Goal: Information Seeking & Learning: Learn about a topic

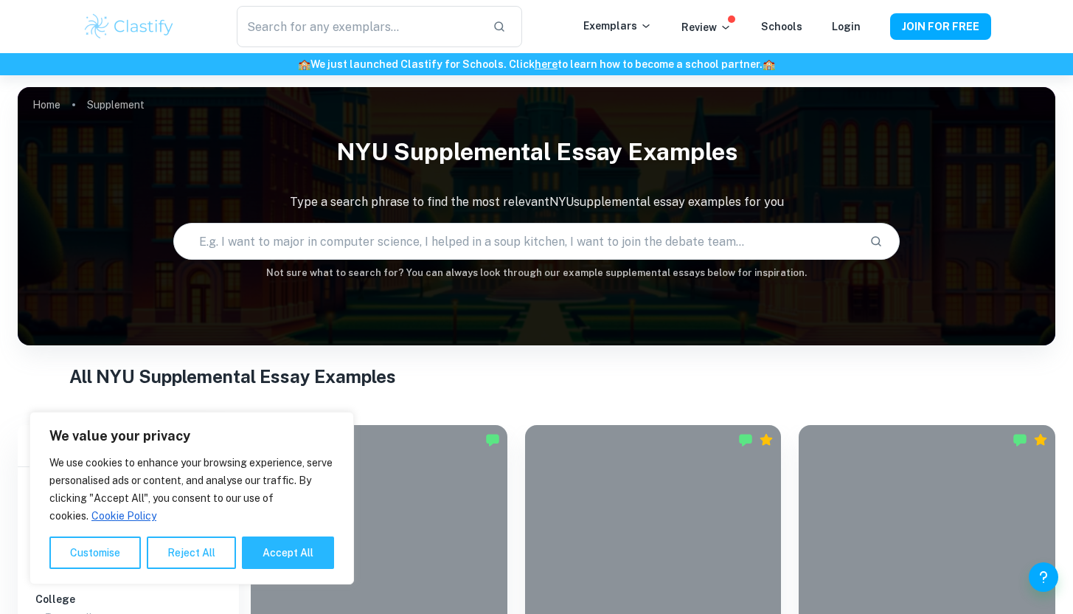
scroll to position [334, 0]
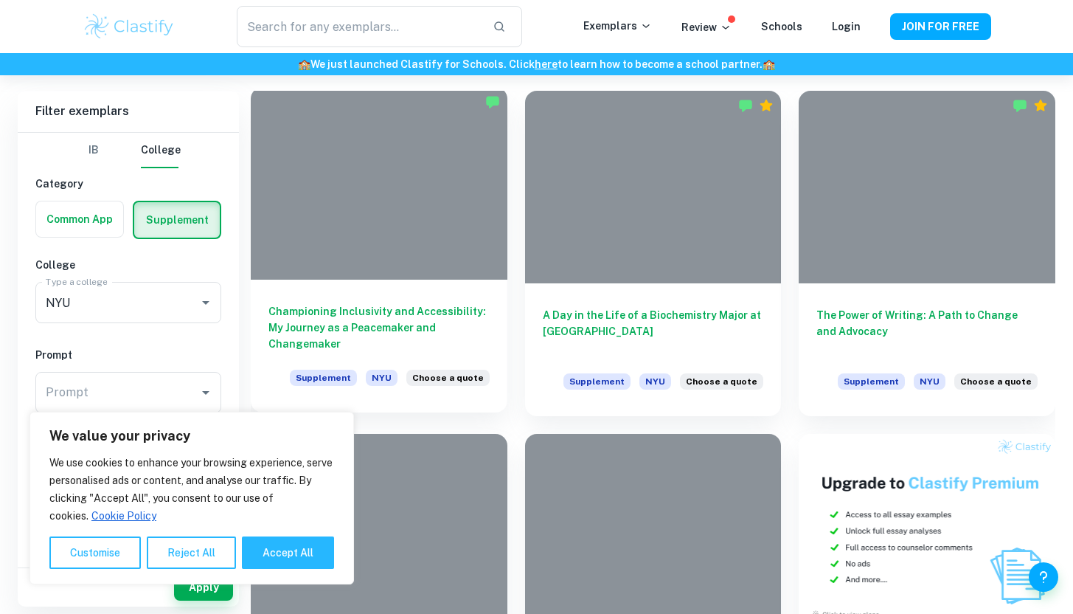
click at [390, 313] on h6 "Championing Inclusivity and Accessibility: My Journey as a Peacemaker and Chang…" at bounding box center [379, 327] width 221 height 49
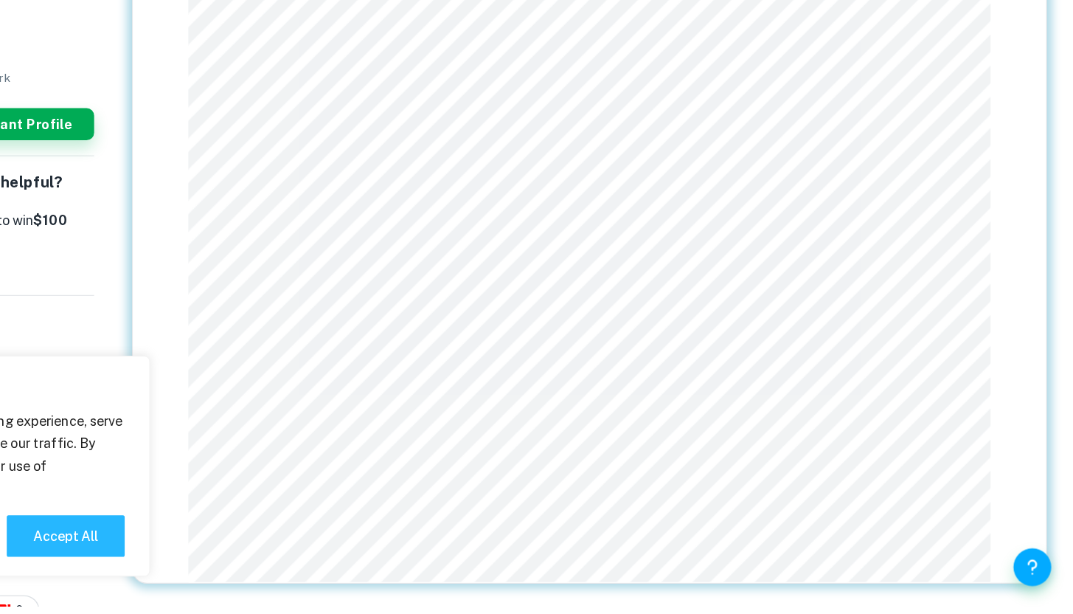
scroll to position [75, 0]
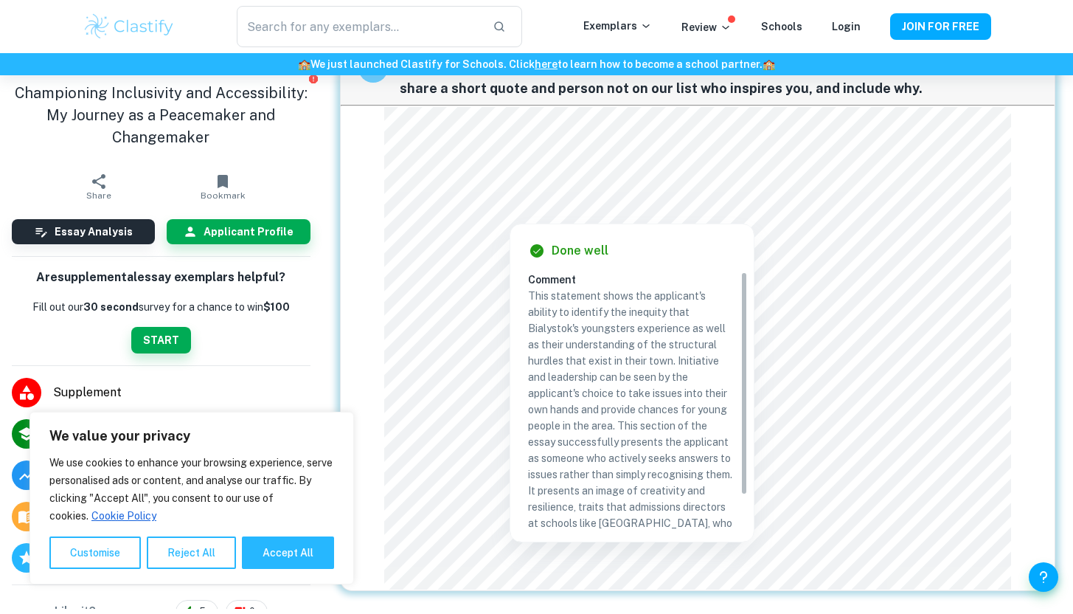
scroll to position [75, 0]
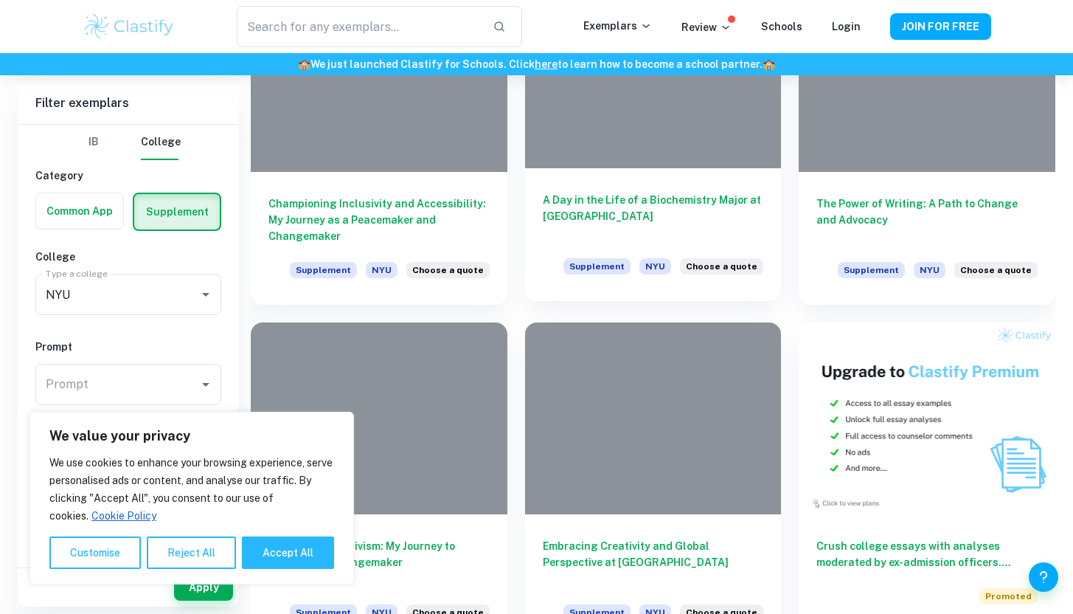
scroll to position [448, 0]
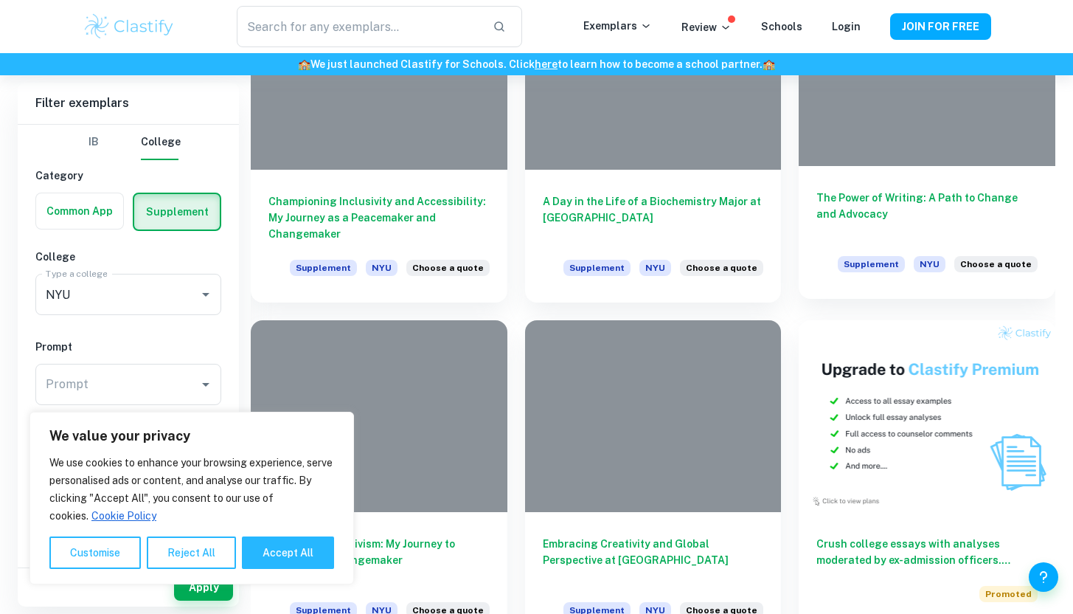
click at [846, 223] on h6 "The Power of Writing: A Path to Change and Advocacy" at bounding box center [927, 214] width 221 height 49
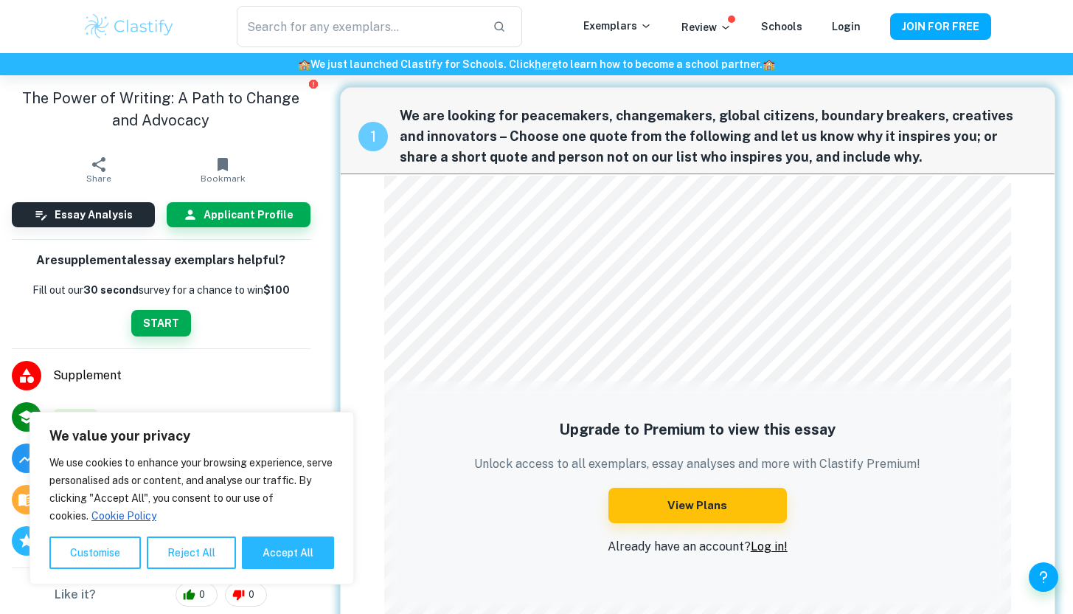
scroll to position [10, 0]
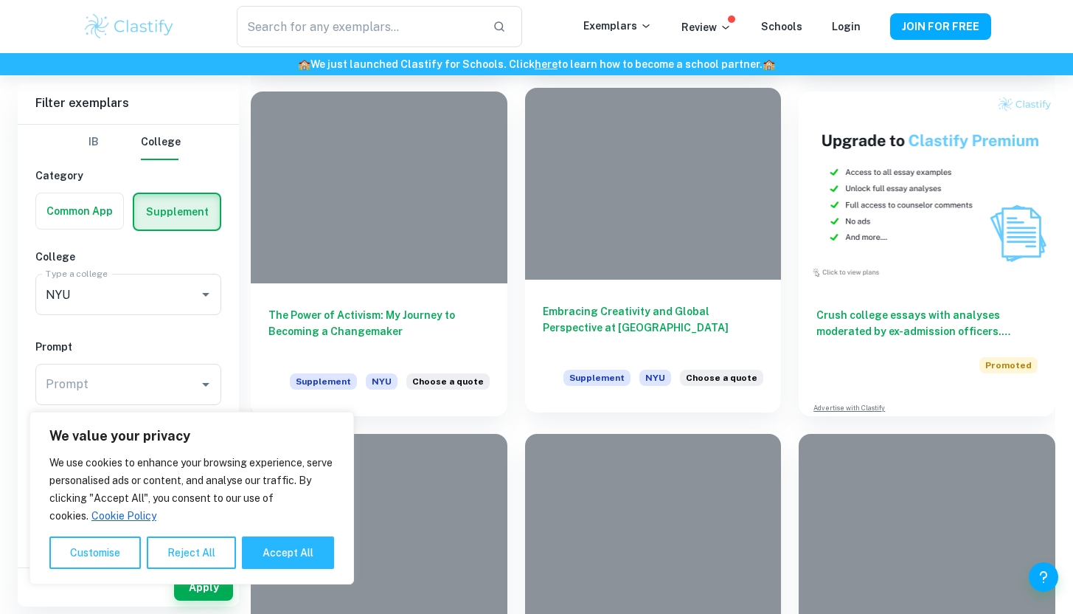
scroll to position [696, 0]
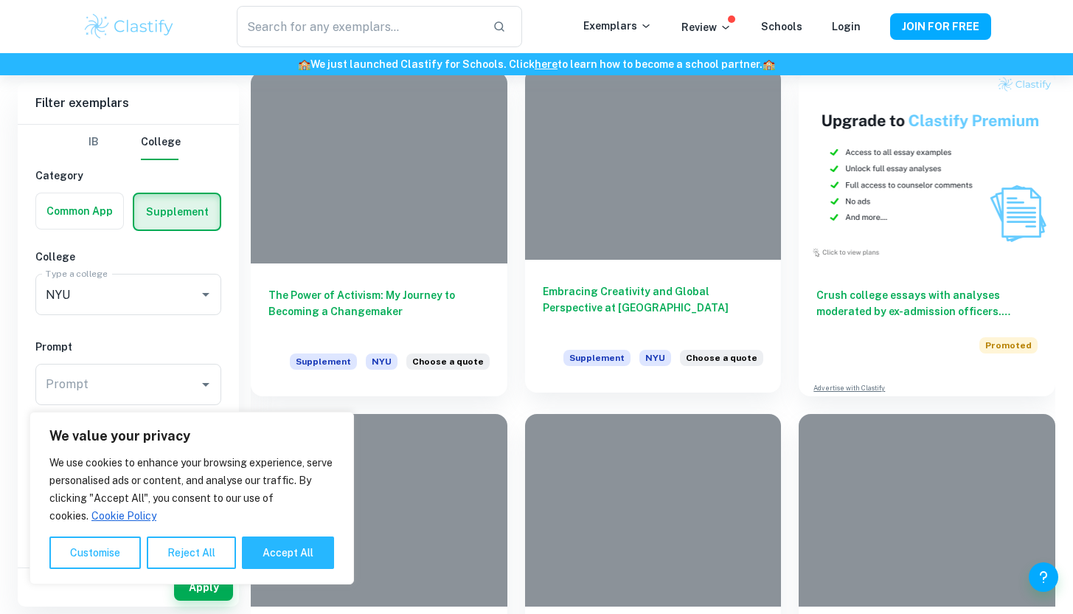
click at [639, 300] on h6 "Embracing Creativity and Global Perspective at [GEOGRAPHIC_DATA]" at bounding box center [653, 307] width 221 height 49
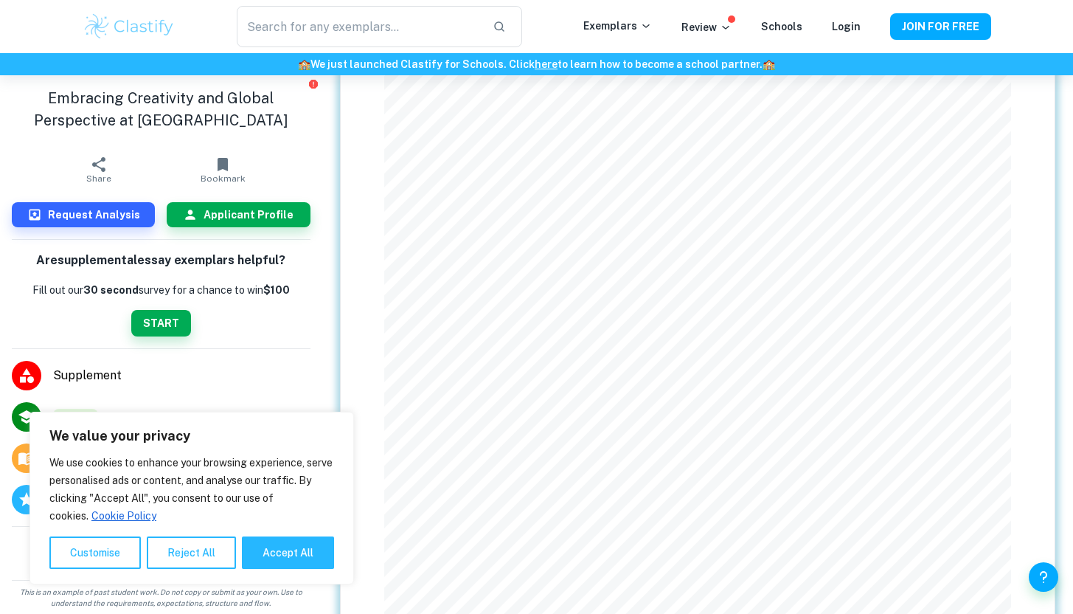
scroll to position [136, 0]
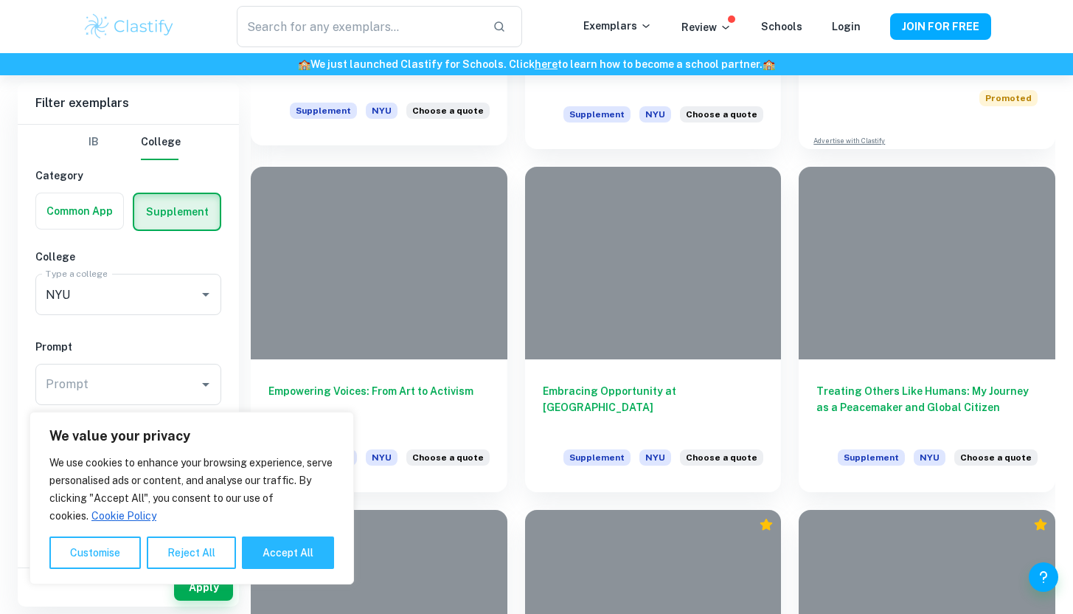
scroll to position [946, 0]
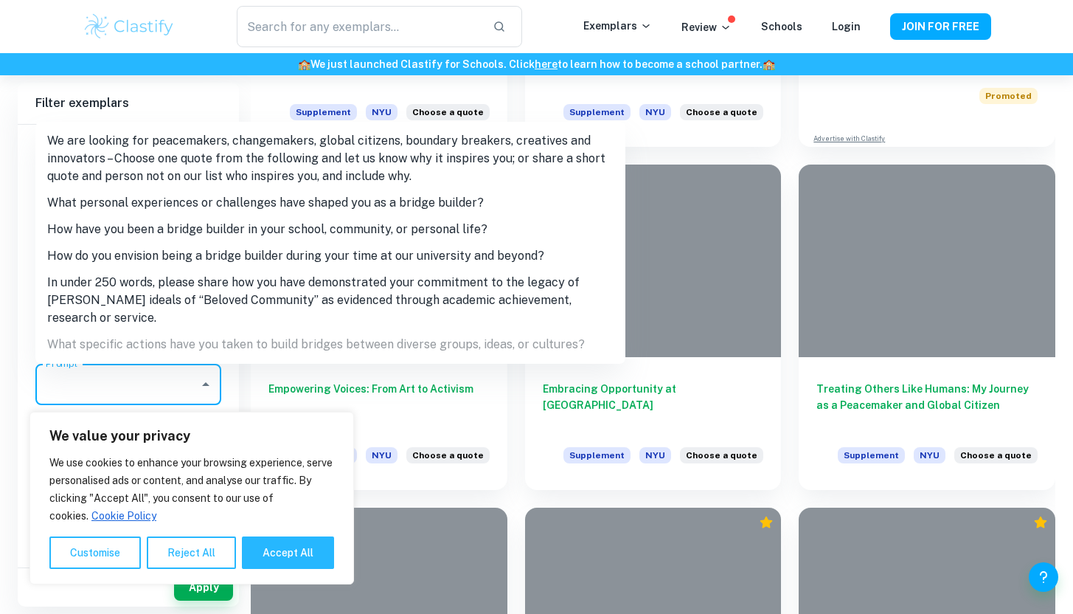
click at [156, 380] on input "Prompt" at bounding box center [117, 384] width 151 height 28
click at [502, 510] on div at bounding box center [379, 600] width 257 height 193
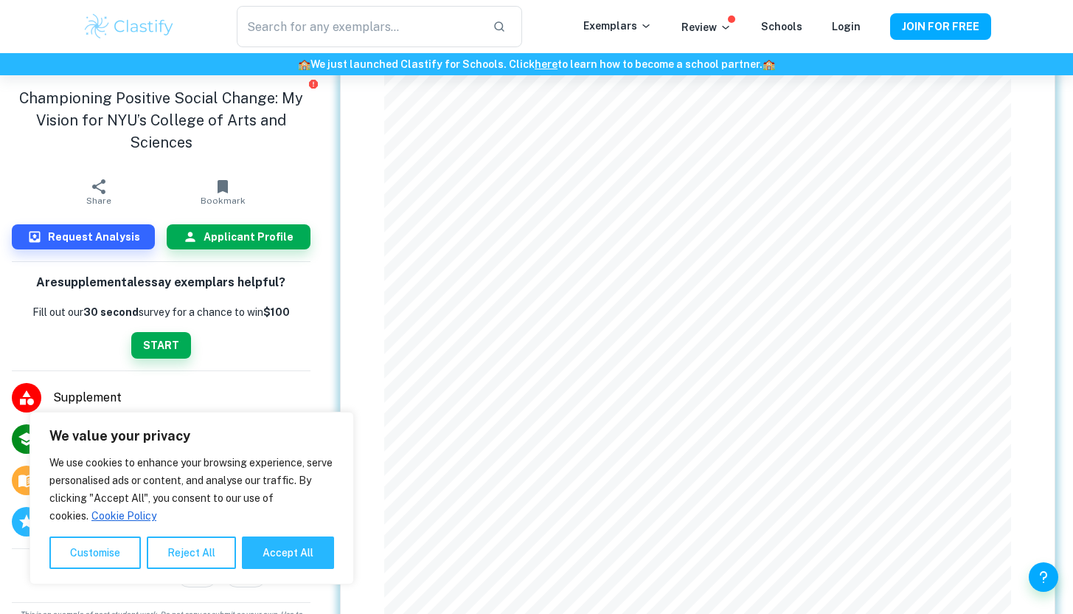
scroll to position [113, 0]
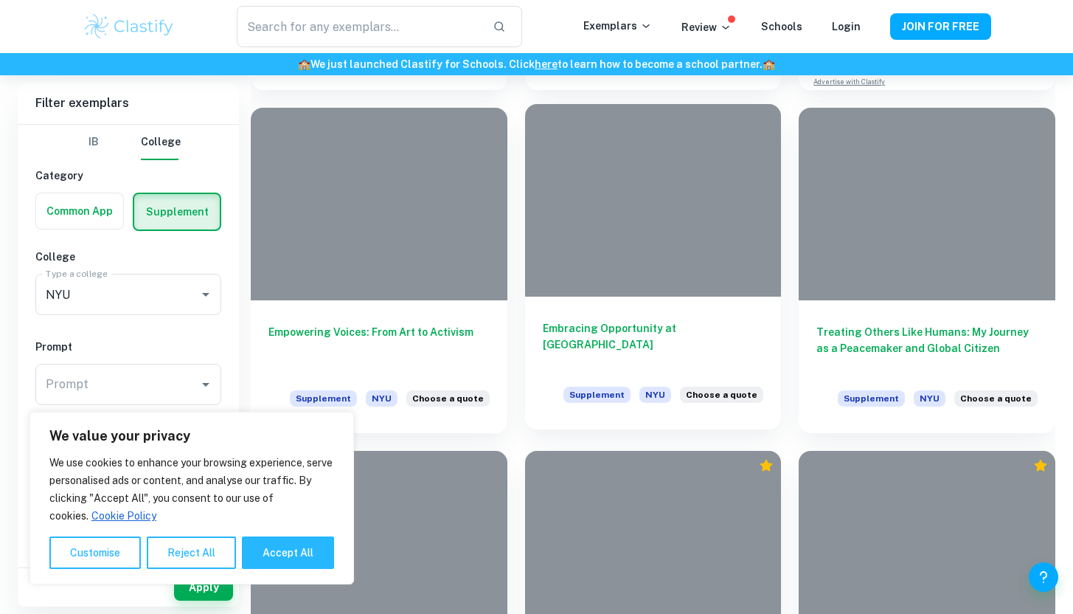
scroll to position [1040, 0]
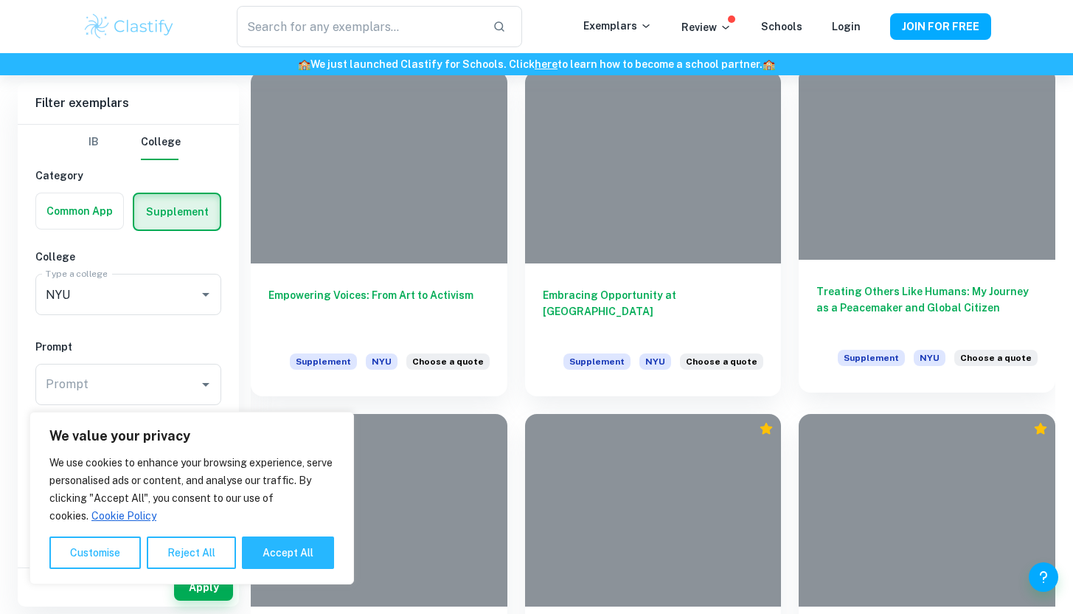
click at [868, 321] on h6 "Treating Others Like Humans: My Journey as a Peacemaker and Global Citizen" at bounding box center [927, 307] width 221 height 49
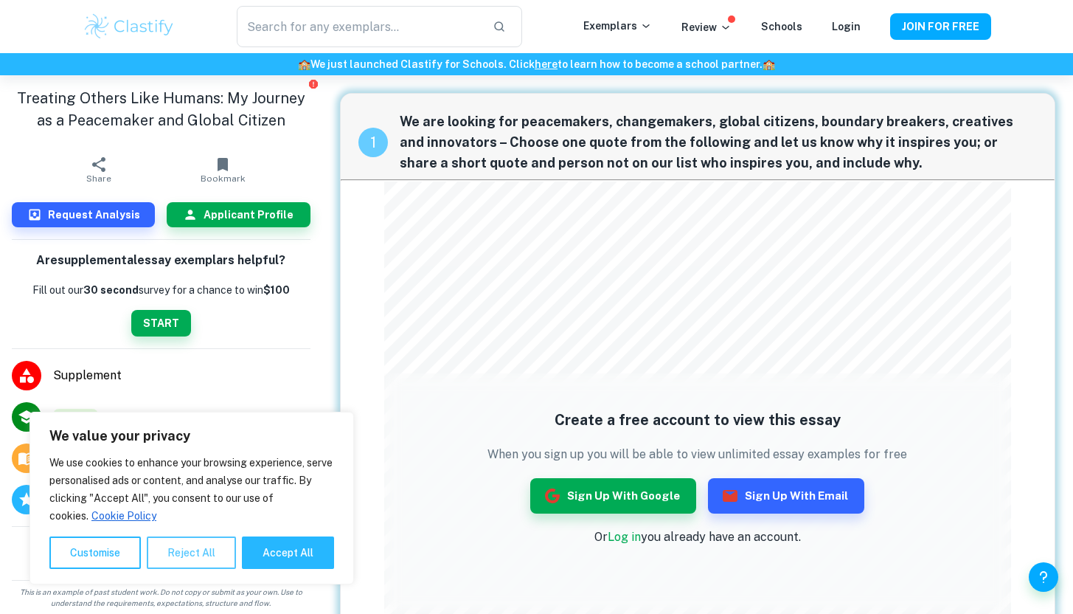
click at [210, 560] on button "Reject All" at bounding box center [191, 552] width 89 height 32
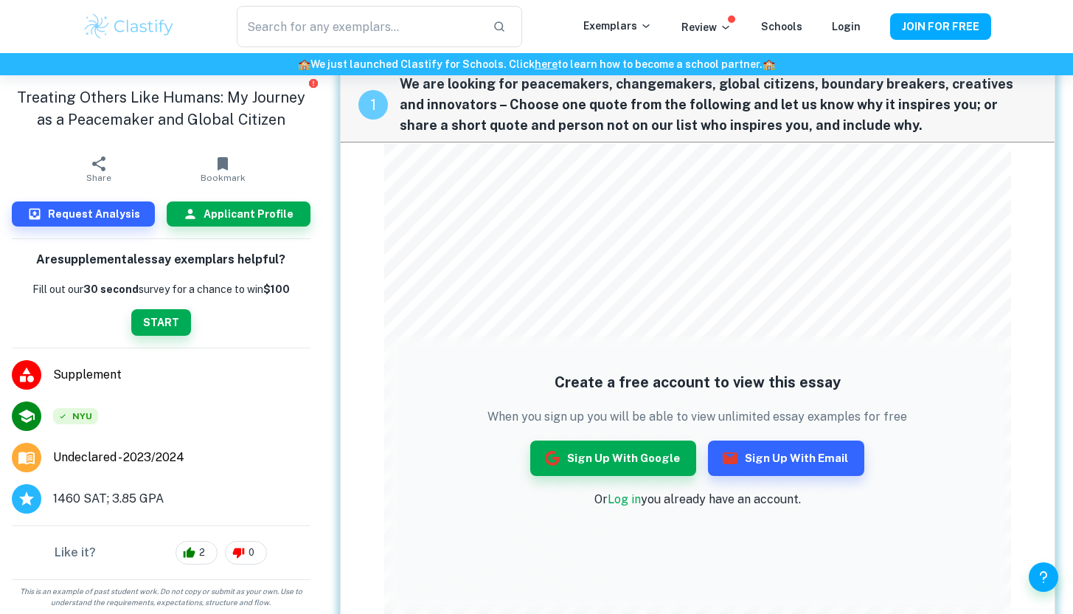
scroll to position [113, 0]
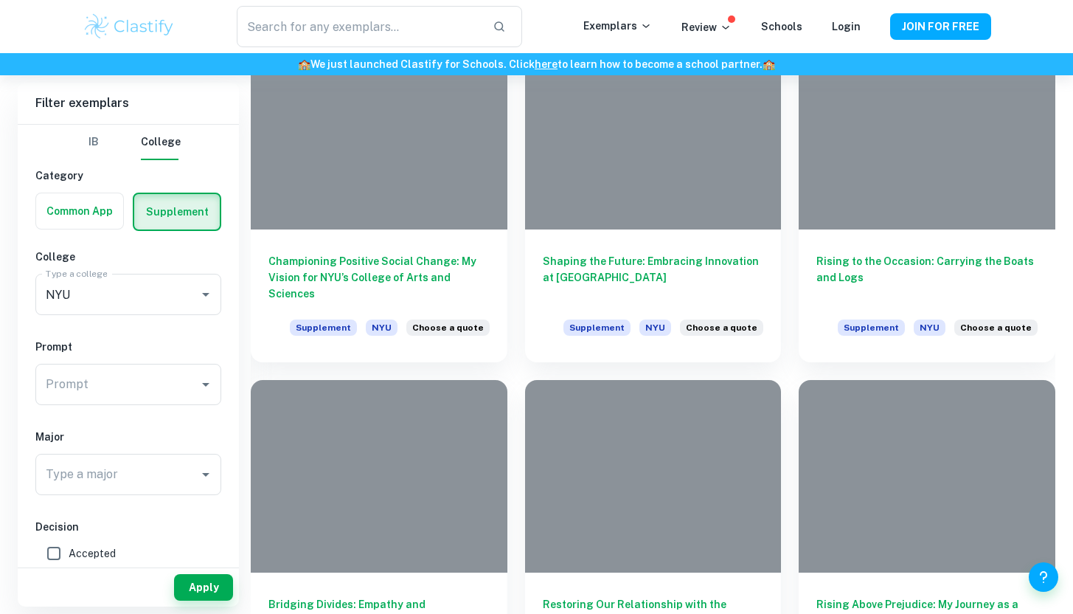
scroll to position [1419, 0]
